Goal: Information Seeking & Learning: Learn about a topic

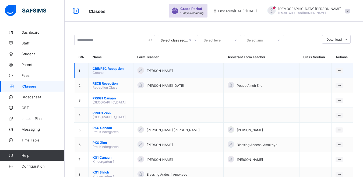
click at [121, 68] on span "CRE/REC Reception" at bounding box center [111, 69] width 37 height 4
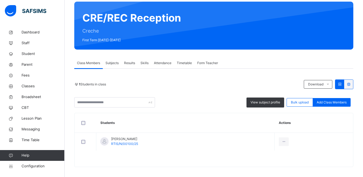
scroll to position [47, 0]
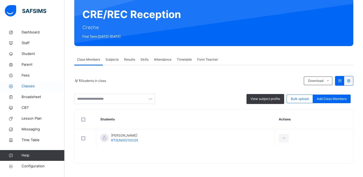
click at [32, 88] on span "Classes" at bounding box center [43, 85] width 43 height 5
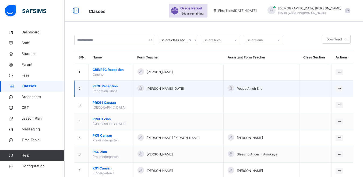
click at [97, 87] on span "RECE Reception" at bounding box center [111, 86] width 37 height 5
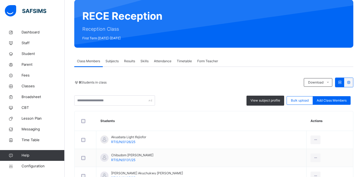
scroll to position [27, 0]
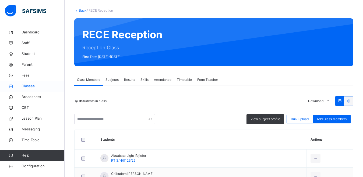
click at [30, 88] on span "Classes" at bounding box center [43, 85] width 43 height 5
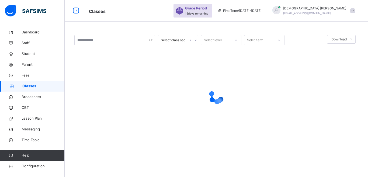
click at [152, 86] on div at bounding box center [216, 97] width 284 height 22
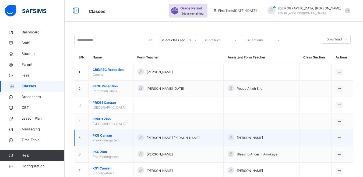
click at [100, 136] on span "PKG Canaan" at bounding box center [111, 135] width 37 height 5
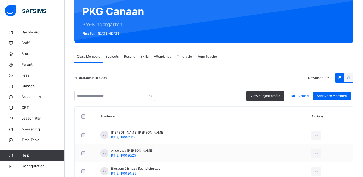
scroll to position [54, 0]
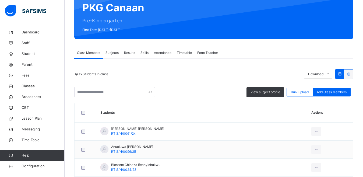
click at [166, 73] on div "12 Students in class" at bounding box center [187, 74] width 227 height 5
click at [259, 57] on div "Class Members Subjects Results Skills Attendance Timetable Form Teacher" at bounding box center [213, 52] width 279 height 11
click at [30, 86] on span "Classes" at bounding box center [43, 85] width 43 height 5
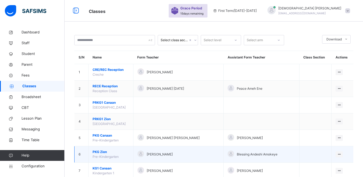
click at [97, 152] on span "PKG Zion" at bounding box center [111, 151] width 37 height 5
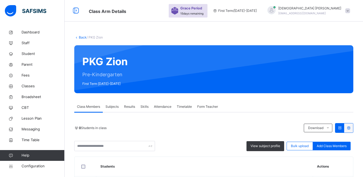
click at [163, 129] on div "0 Students in class" at bounding box center [187, 128] width 227 height 5
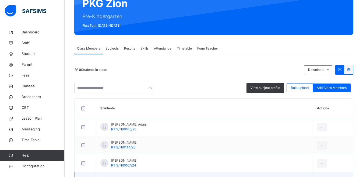
scroll to position [54, 0]
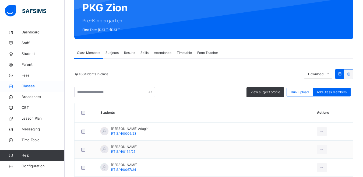
click at [30, 86] on span "Classes" at bounding box center [43, 85] width 43 height 5
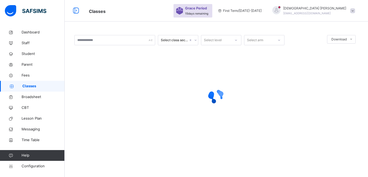
click at [177, 30] on div "Select class section Select level Select arm Download Pdf Report Excel Report ×…" at bounding box center [216, 91] width 303 height 129
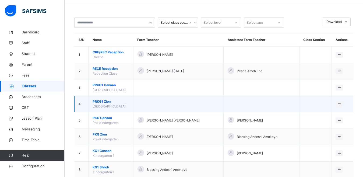
scroll to position [27, 0]
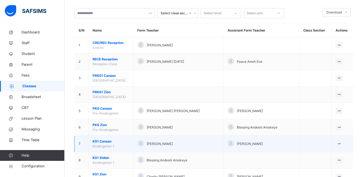
click at [107, 142] on span "KG1 Canaan" at bounding box center [111, 141] width 37 height 5
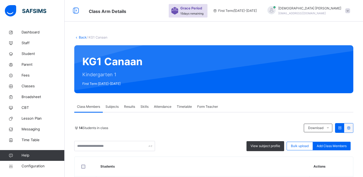
click at [82, 38] on link "Back" at bounding box center [83, 37] width 8 height 4
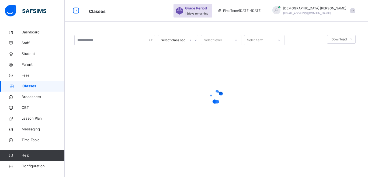
click at [260, 81] on div at bounding box center [216, 96] width 284 height 102
click at [266, 82] on div at bounding box center [216, 96] width 284 height 102
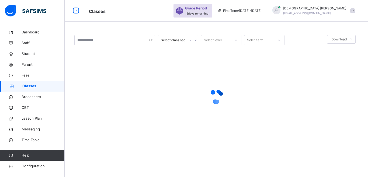
click at [266, 82] on div at bounding box center [216, 96] width 284 height 102
click at [266, 83] on div at bounding box center [216, 96] width 284 height 102
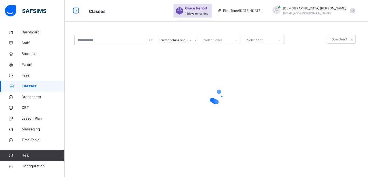
click at [250, 103] on div at bounding box center [216, 97] width 284 height 22
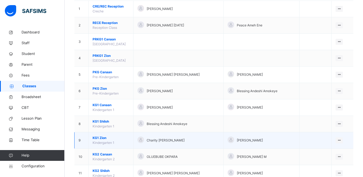
scroll to position [81, 0]
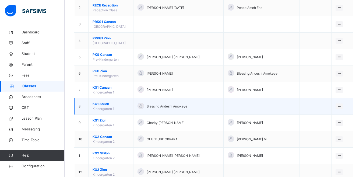
click at [102, 105] on span "KG1 Shiloh" at bounding box center [111, 104] width 37 height 5
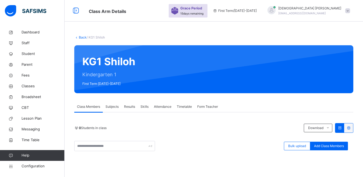
click at [171, 32] on div "Back / KG1 Shiloh KG1 Shiloh Kindergarten 1 First Term [DATE]-[DATE] Class Memb…" at bounding box center [214, 147] width 299 height 241
click at [80, 38] on link "Back" at bounding box center [83, 37] width 8 height 4
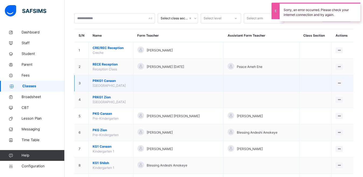
scroll to position [81, 0]
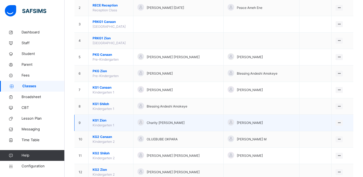
click at [97, 120] on span "KG1 Zion" at bounding box center [111, 120] width 37 height 5
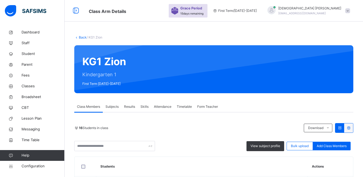
click at [80, 36] on link "Back" at bounding box center [83, 37] width 8 height 4
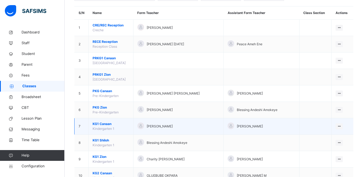
scroll to position [54, 0]
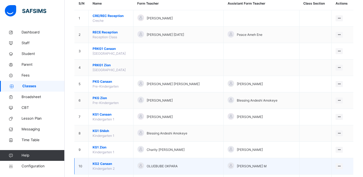
click at [103, 163] on span "KG2 Canaan" at bounding box center [111, 163] width 37 height 5
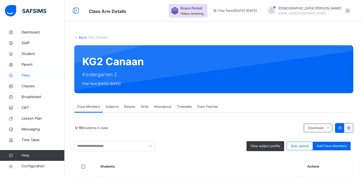
click at [26, 76] on span "Fees" at bounding box center [43, 75] width 43 height 5
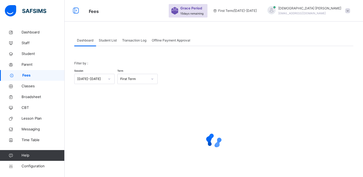
click at [111, 41] on span "Student List" at bounding box center [108, 40] width 18 height 5
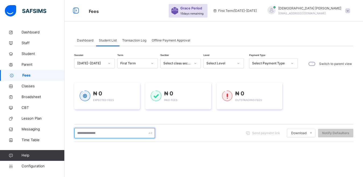
click at [83, 133] on input "text" at bounding box center [114, 133] width 81 height 10
type input "*****"
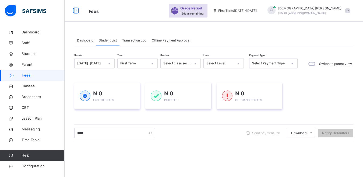
click at [104, 116] on div "₦ 0 Expected Fees ₦ 0 Paid Fees ₦ 0 Outstanding Fees" at bounding box center [213, 95] width 279 height 43
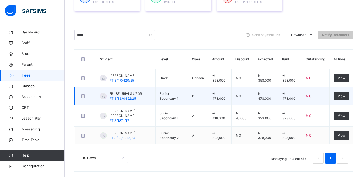
scroll to position [101, 0]
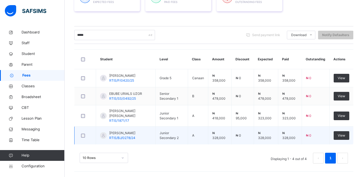
click at [123, 133] on span "[PERSON_NAME]" at bounding box center [122, 133] width 26 height 5
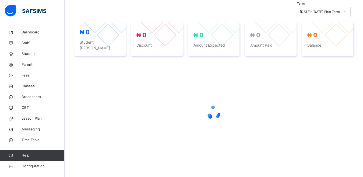
scroll to position [193, 0]
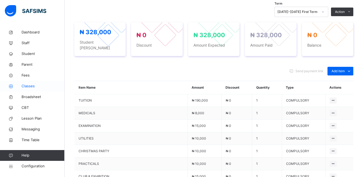
click at [28, 86] on span "Classes" at bounding box center [43, 85] width 43 height 5
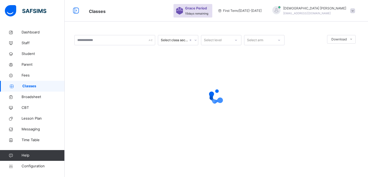
click at [168, 7] on span "Classes" at bounding box center [128, 10] width 79 height 9
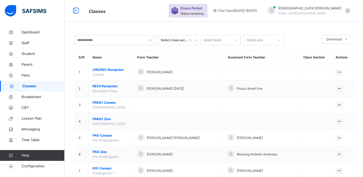
click at [144, 11] on span "Classes" at bounding box center [126, 10] width 75 height 9
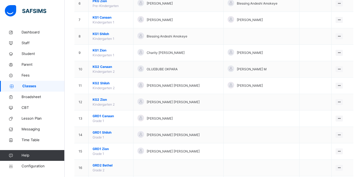
scroll to position [158, 0]
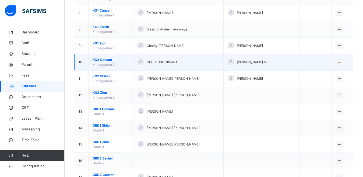
click at [109, 59] on span "KG2 Canaan" at bounding box center [111, 59] width 37 height 5
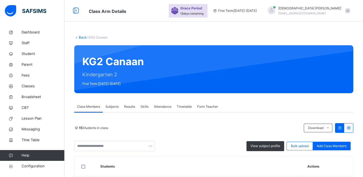
click at [81, 36] on link "Back" at bounding box center [83, 37] width 8 height 4
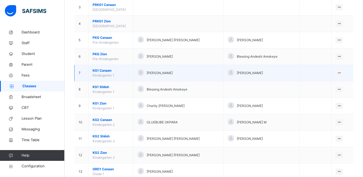
scroll to position [108, 0]
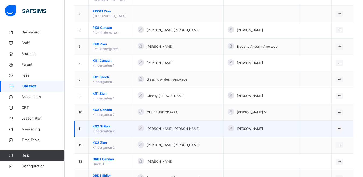
click at [100, 128] on span "KG2 Shiloh" at bounding box center [111, 126] width 37 height 5
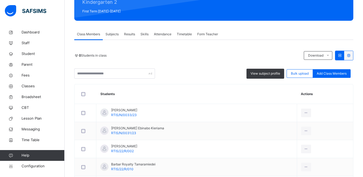
scroll to position [108, 0]
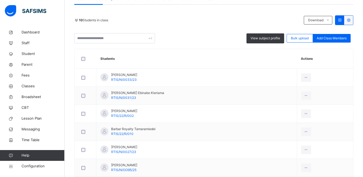
click at [188, 16] on div "10 Students in class Download Pdf Report Excel Report" at bounding box center [213, 20] width 279 height 10
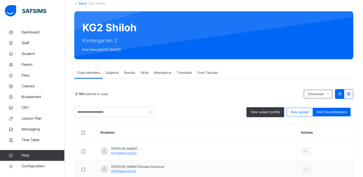
scroll to position [27, 0]
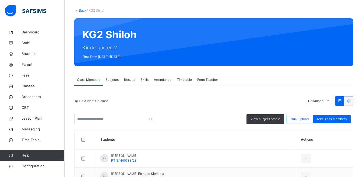
click at [80, 9] on link "Back" at bounding box center [83, 10] width 8 height 4
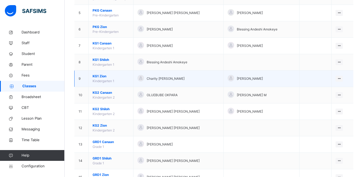
scroll to position [135, 0]
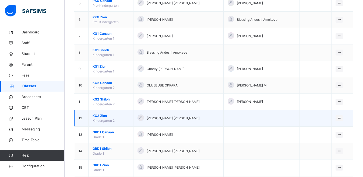
click at [98, 116] on span "KG2 Zion" at bounding box center [111, 115] width 37 height 5
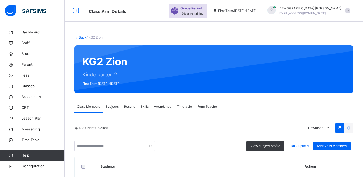
click at [85, 38] on link "Back" at bounding box center [83, 37] width 8 height 4
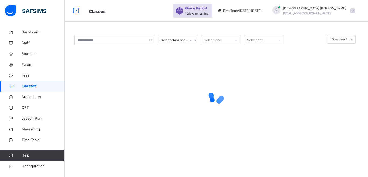
click at [126, 26] on div "Select class section Select level Select arm Download Pdf Report Excel Report ×…" at bounding box center [216, 88] width 303 height 177
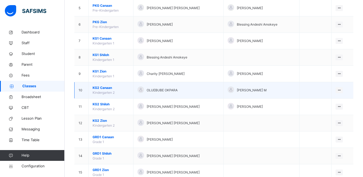
scroll to position [189, 0]
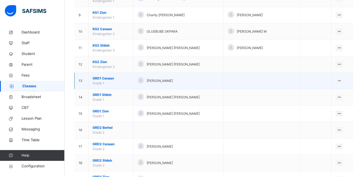
click at [99, 79] on span "GRD1 Canaan" at bounding box center [111, 78] width 37 height 5
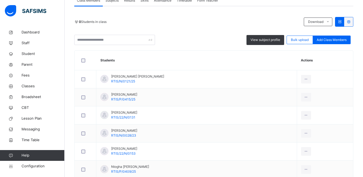
scroll to position [108, 0]
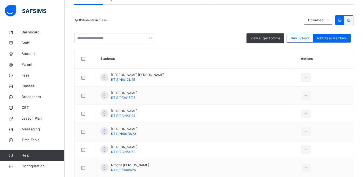
click at [173, 10] on div "0 Students in class Download Pdf Report Excel Report View subject profile Bulk …" at bounding box center [213, 171] width 279 height 333
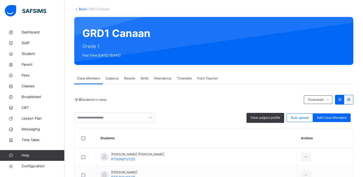
scroll to position [27, 0]
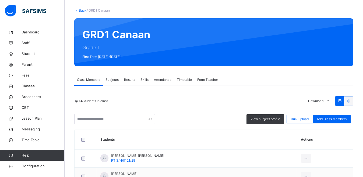
click at [83, 11] on link "Back" at bounding box center [83, 10] width 8 height 4
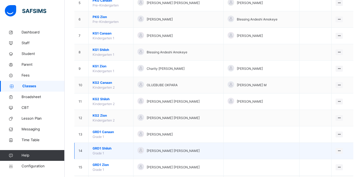
scroll to position [162, 0]
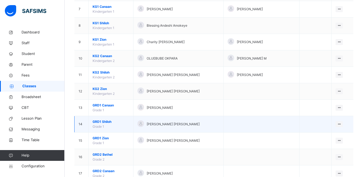
click at [104, 122] on span "GRD1 Shiloh" at bounding box center [111, 121] width 37 height 5
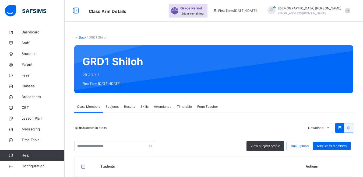
click at [80, 37] on link "Back" at bounding box center [83, 37] width 8 height 4
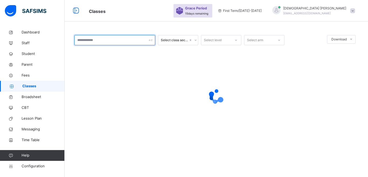
click at [85, 40] on input "text" at bounding box center [114, 40] width 81 height 10
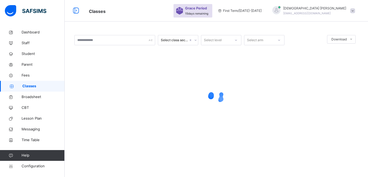
click at [92, 27] on div "Select class section Select level Select arm Download Pdf Report Excel Report ×…" at bounding box center [216, 91] width 303 height 129
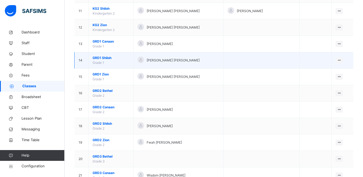
scroll to position [242, 0]
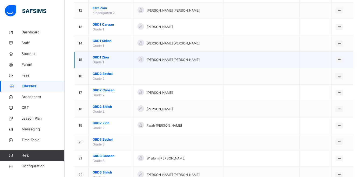
click at [97, 58] on span "GRD1 Zion" at bounding box center [111, 57] width 37 height 5
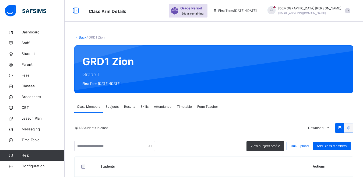
click at [82, 36] on link "Back" at bounding box center [83, 37] width 8 height 4
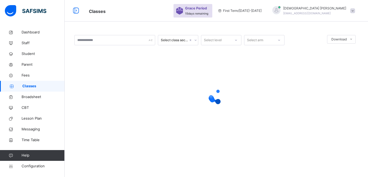
click at [89, 34] on div "Select class section Select level Select arm Download Pdf Report Excel Report ×…" at bounding box center [216, 91] width 303 height 129
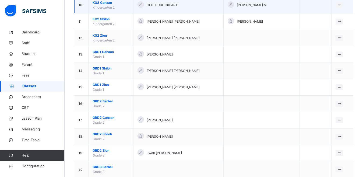
scroll to position [215, 0]
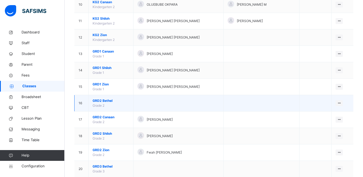
click at [99, 100] on span "GRD2 Bethel" at bounding box center [111, 100] width 37 height 5
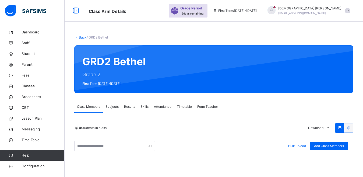
click at [80, 37] on link "Back" at bounding box center [83, 37] width 8 height 4
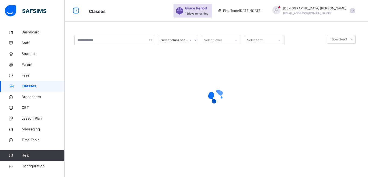
click at [107, 26] on div "Select class section Select level Select arm Download Pdf Report Excel Report ×…" at bounding box center [216, 88] width 303 height 177
click at [108, 26] on div "Select class section Select level Select arm Download Pdf Report Excel Report ×…" at bounding box center [216, 88] width 303 height 177
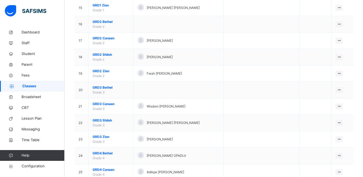
scroll to position [296, 0]
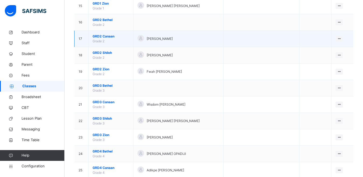
click at [101, 40] on span "Grade 2" at bounding box center [99, 41] width 12 height 4
click at [99, 36] on span "GRD2 Canaan" at bounding box center [111, 36] width 37 height 5
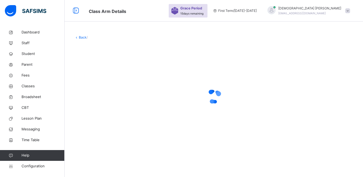
click at [99, 36] on div "Back /" at bounding box center [213, 37] width 279 height 5
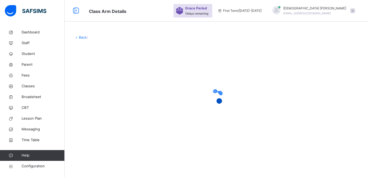
click at [99, 36] on div "Back /" at bounding box center [216, 37] width 284 height 5
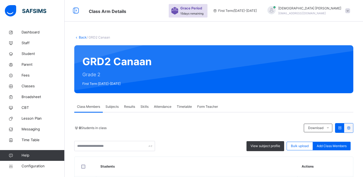
click at [161, 127] on div "0 Students in class" at bounding box center [187, 128] width 227 height 5
click at [84, 38] on link "Back" at bounding box center [83, 37] width 8 height 4
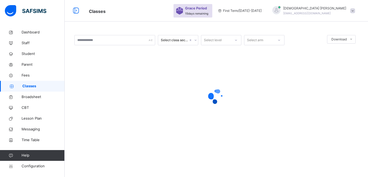
click at [128, 9] on span "Classes" at bounding box center [128, 10] width 79 height 9
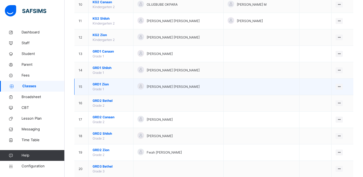
scroll to position [242, 0]
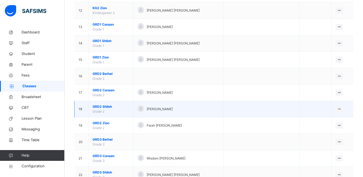
click at [100, 106] on span "GRD2 Shiloh" at bounding box center [111, 106] width 37 height 5
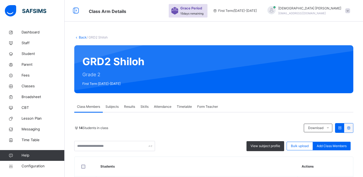
click at [83, 37] on link "Back" at bounding box center [83, 37] width 8 height 4
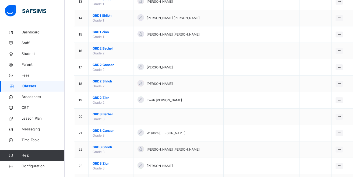
scroll to position [269, 0]
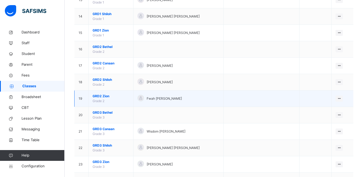
click at [101, 95] on span "GRD2 Zion" at bounding box center [111, 96] width 37 height 5
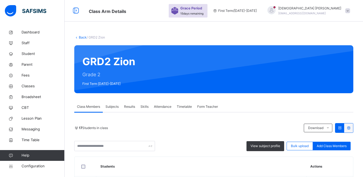
click at [81, 37] on link "Back" at bounding box center [83, 37] width 8 height 4
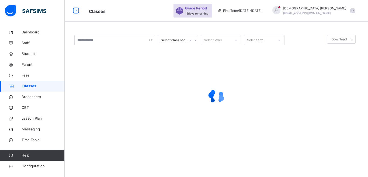
click at [118, 25] on div "Select class section Select level Select arm Download Pdf Report Excel Report ×…" at bounding box center [216, 88] width 303 height 177
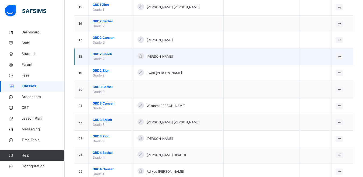
scroll to position [296, 0]
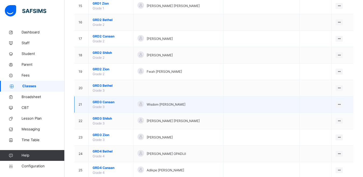
click at [98, 102] on span "GRD3 Canaan" at bounding box center [111, 102] width 37 height 5
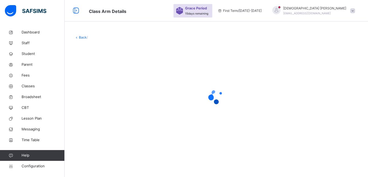
click at [105, 92] on div at bounding box center [216, 97] width 284 height 22
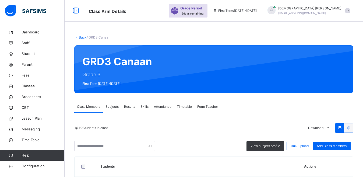
click at [82, 38] on link "Back" at bounding box center [83, 37] width 8 height 4
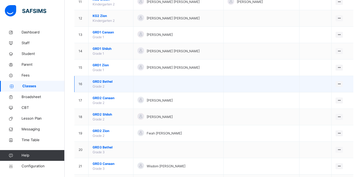
scroll to position [269, 0]
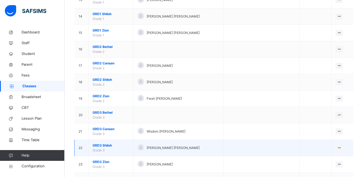
click at [100, 144] on span "GRD3 Shiloh" at bounding box center [111, 145] width 37 height 5
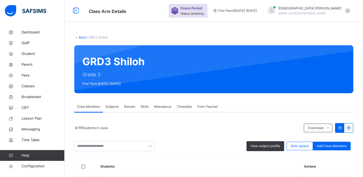
click at [82, 38] on link "Back" at bounding box center [83, 37] width 8 height 4
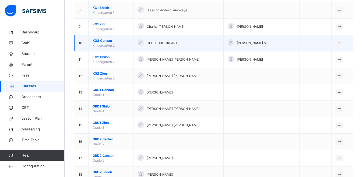
scroll to position [269, 0]
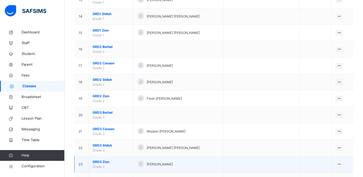
click at [97, 161] on span "GRD3 Zion" at bounding box center [111, 161] width 37 height 5
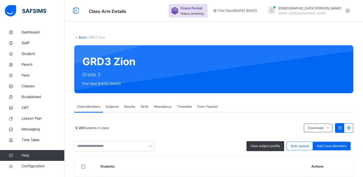
click at [82, 35] on link "Back" at bounding box center [83, 37] width 8 height 4
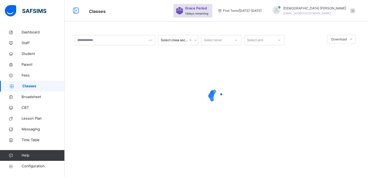
click at [118, 29] on div "Select class section Select level Select arm Download Pdf Report Excel Report ×…" at bounding box center [216, 91] width 303 height 129
drag, startPoint x: 244, startPoint y: 75, endPoint x: 246, endPoint y: 79, distance: 4.0
click at [245, 76] on div at bounding box center [216, 96] width 284 height 102
click at [174, 72] on div at bounding box center [216, 96] width 284 height 102
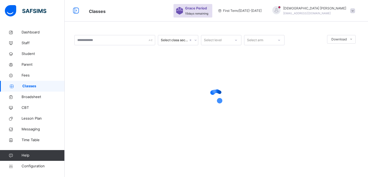
click at [174, 72] on div at bounding box center [216, 96] width 284 height 102
click at [297, 28] on div "Select class section Select level Select arm Download Pdf Report Excel Report ×…" at bounding box center [216, 91] width 303 height 129
click at [299, 29] on div "Select class section Select level Select arm Download Pdf Report Excel Report ×…" at bounding box center [216, 91] width 303 height 129
click at [281, 32] on div "Select class section Select level Select arm Download Pdf Report Excel Report ×…" at bounding box center [216, 91] width 303 height 129
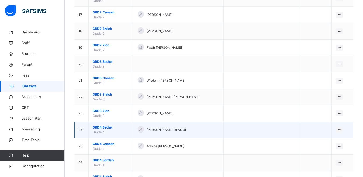
scroll to position [323, 0]
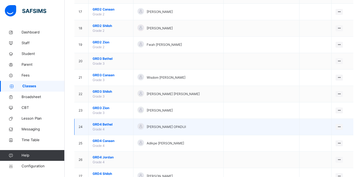
click at [103, 124] on span "GRD4 Bethel" at bounding box center [111, 124] width 37 height 5
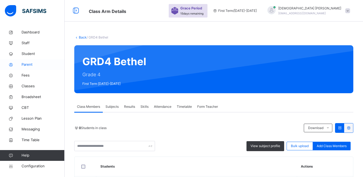
click at [33, 66] on span "Parent" at bounding box center [43, 64] width 43 height 5
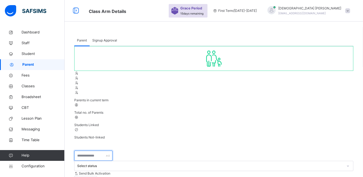
click at [87, 151] on input "text" at bounding box center [93, 156] width 38 height 10
type input "******"
click at [174, 39] on div "Parent Signup Approval" at bounding box center [213, 40] width 279 height 11
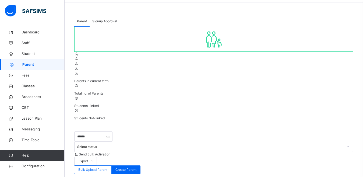
scroll to position [54, 0]
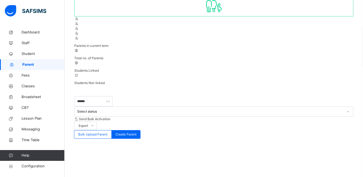
click at [189, 43] on div "Parents in current term Total no. of Parents Students Linked Students Not-linke…" at bounding box center [213, 116] width 279 height 249
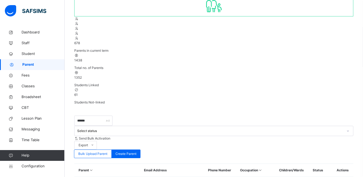
scroll to position [59, 0]
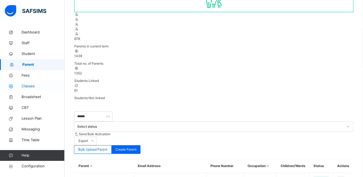
click at [34, 88] on span "Classes" at bounding box center [43, 85] width 43 height 5
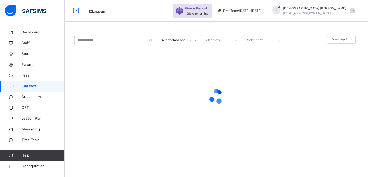
click at [162, 15] on span "Classes" at bounding box center [128, 10] width 79 height 9
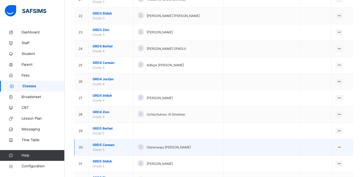
scroll to position [404, 0]
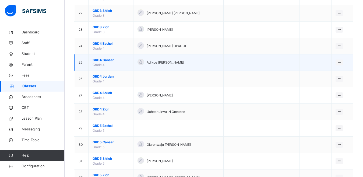
click at [100, 60] on span "GRD4 Canaan" at bounding box center [111, 60] width 37 height 5
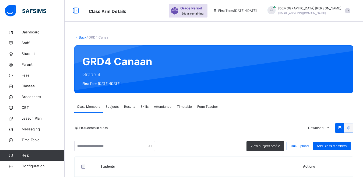
click at [81, 36] on link "Back" at bounding box center [83, 37] width 8 height 4
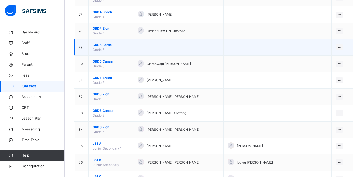
scroll to position [458, 0]
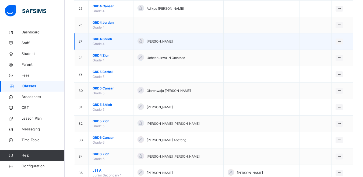
click at [101, 41] on span "GRD4 [PERSON_NAME]" at bounding box center [111, 39] width 37 height 5
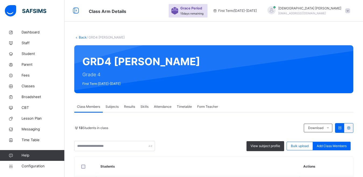
click at [84, 36] on link "Back" at bounding box center [83, 37] width 8 height 4
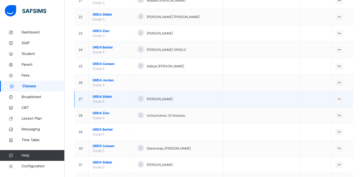
scroll to position [431, 0]
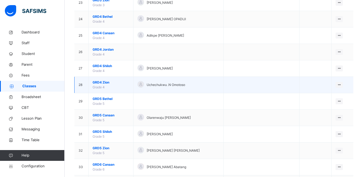
click at [98, 83] on span "GRD4 Zion" at bounding box center [111, 82] width 37 height 5
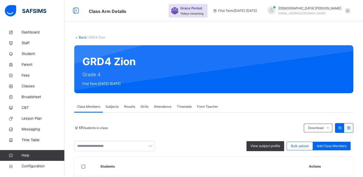
click at [84, 38] on link "Back" at bounding box center [83, 37] width 8 height 4
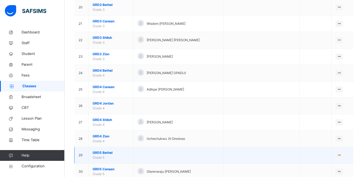
scroll to position [404, 0]
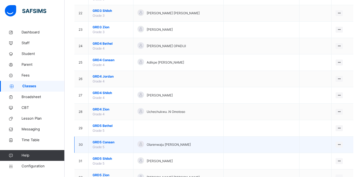
click at [105, 142] on span "GRD5 Canaan" at bounding box center [111, 142] width 37 height 5
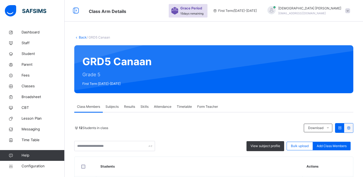
click at [82, 37] on link "Back" at bounding box center [83, 37] width 8 height 4
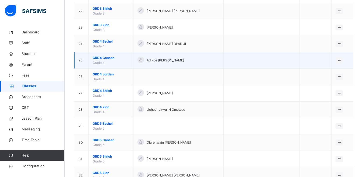
scroll to position [431, 0]
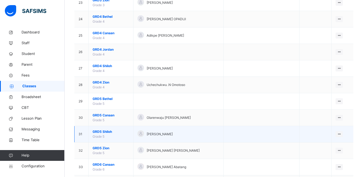
click at [103, 132] on span "GRD5 Shiloh" at bounding box center [111, 131] width 37 height 5
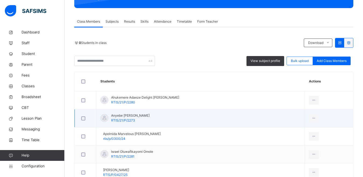
scroll to position [27, 0]
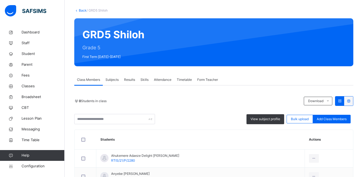
click at [138, 96] on div "0 Students in class Download Pdf Report Excel Report" at bounding box center [213, 101] width 279 height 10
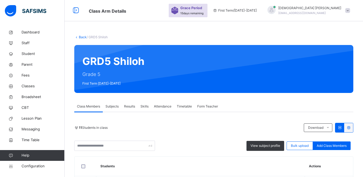
scroll to position [0, 0]
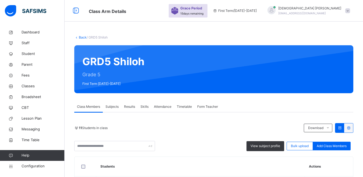
click at [81, 36] on link "Back" at bounding box center [83, 37] width 8 height 4
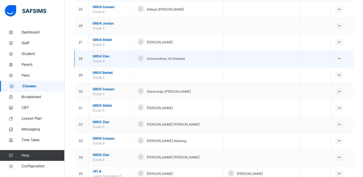
scroll to position [458, 0]
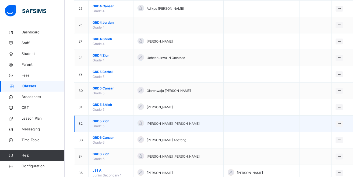
click at [104, 121] on span "GRD5 Zion" at bounding box center [111, 121] width 37 height 5
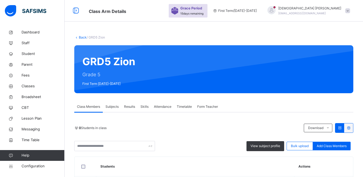
click at [156, 123] on div "0 Students in class Download Pdf Report Excel Report" at bounding box center [213, 128] width 279 height 10
click at [82, 36] on link "Back" at bounding box center [83, 37] width 8 height 4
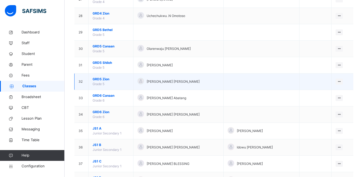
scroll to position [485, 0]
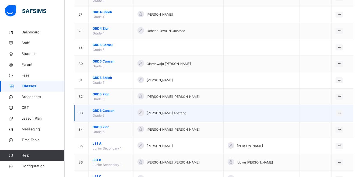
click at [106, 113] on span "GRD6 Canaan" at bounding box center [111, 110] width 37 height 5
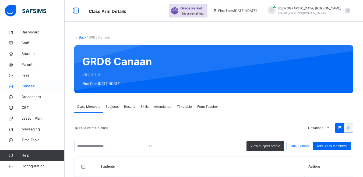
click at [27, 86] on span "Classes" at bounding box center [43, 85] width 43 height 5
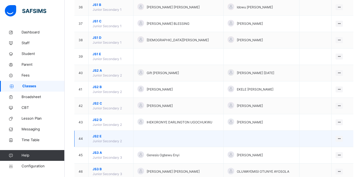
scroll to position [646, 0]
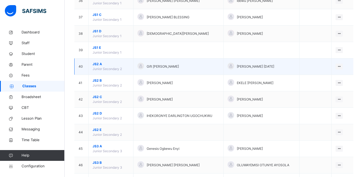
click at [98, 65] on span "JS2 A" at bounding box center [111, 64] width 37 height 5
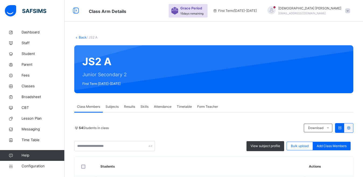
click at [79, 37] on link "Back" at bounding box center [83, 37] width 8 height 4
